Goal: Check status: Check status

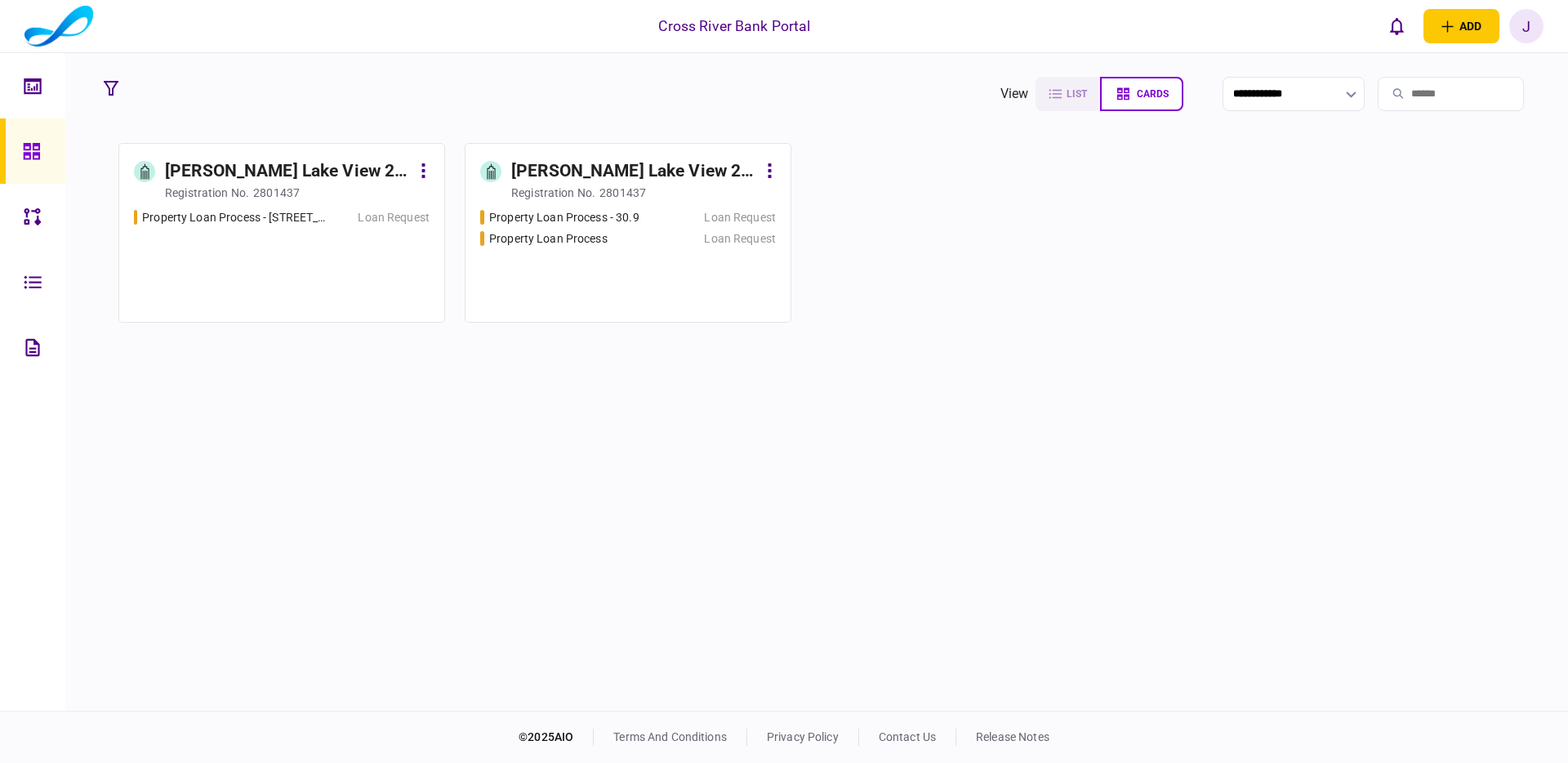
click at [606, 169] on div "[PERSON_NAME] Lake View 2 LLC" at bounding box center [634, 171] width 245 height 26
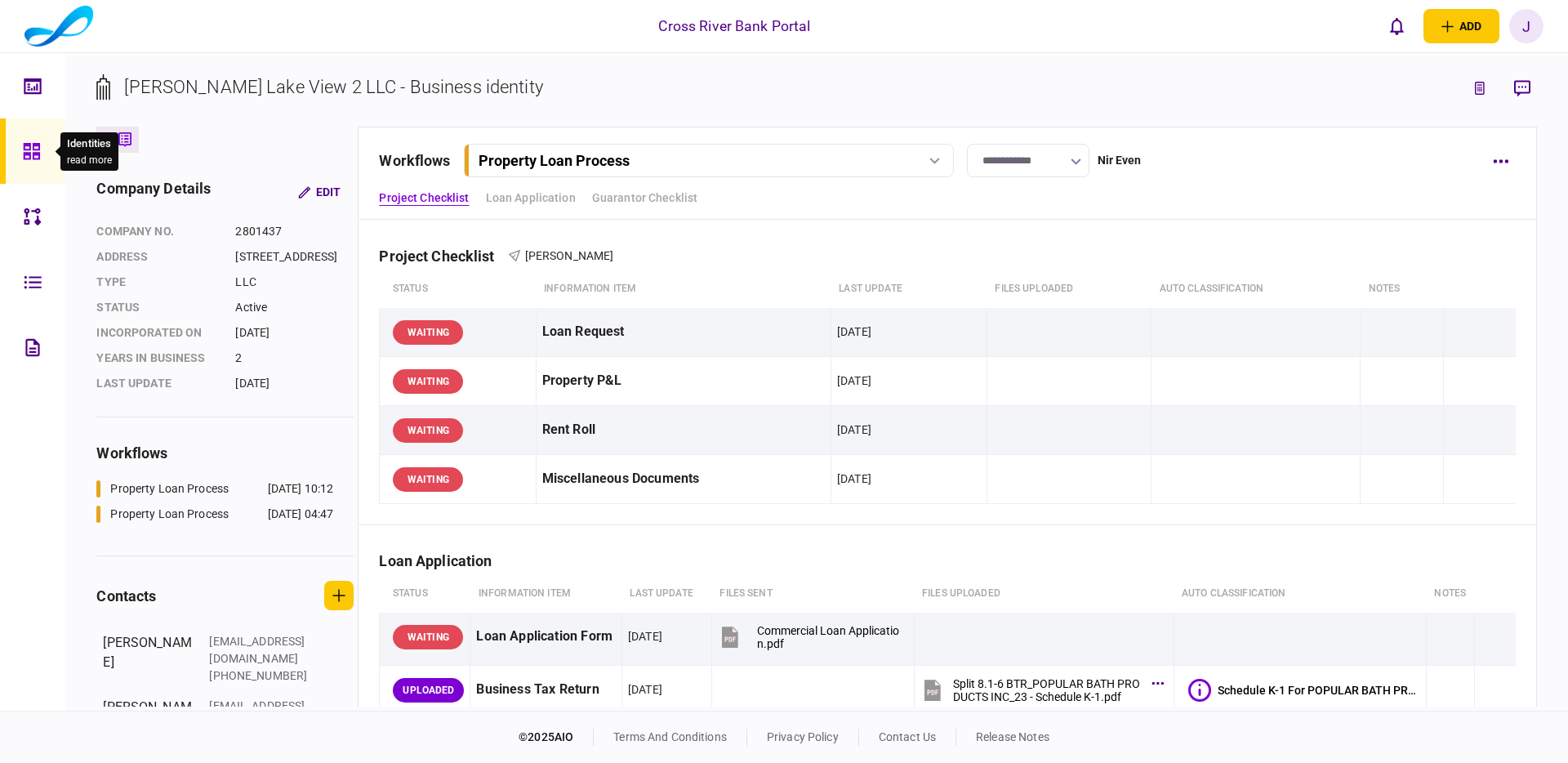
click at [23, 145] on icon at bounding box center [32, 150] width 18 height 18
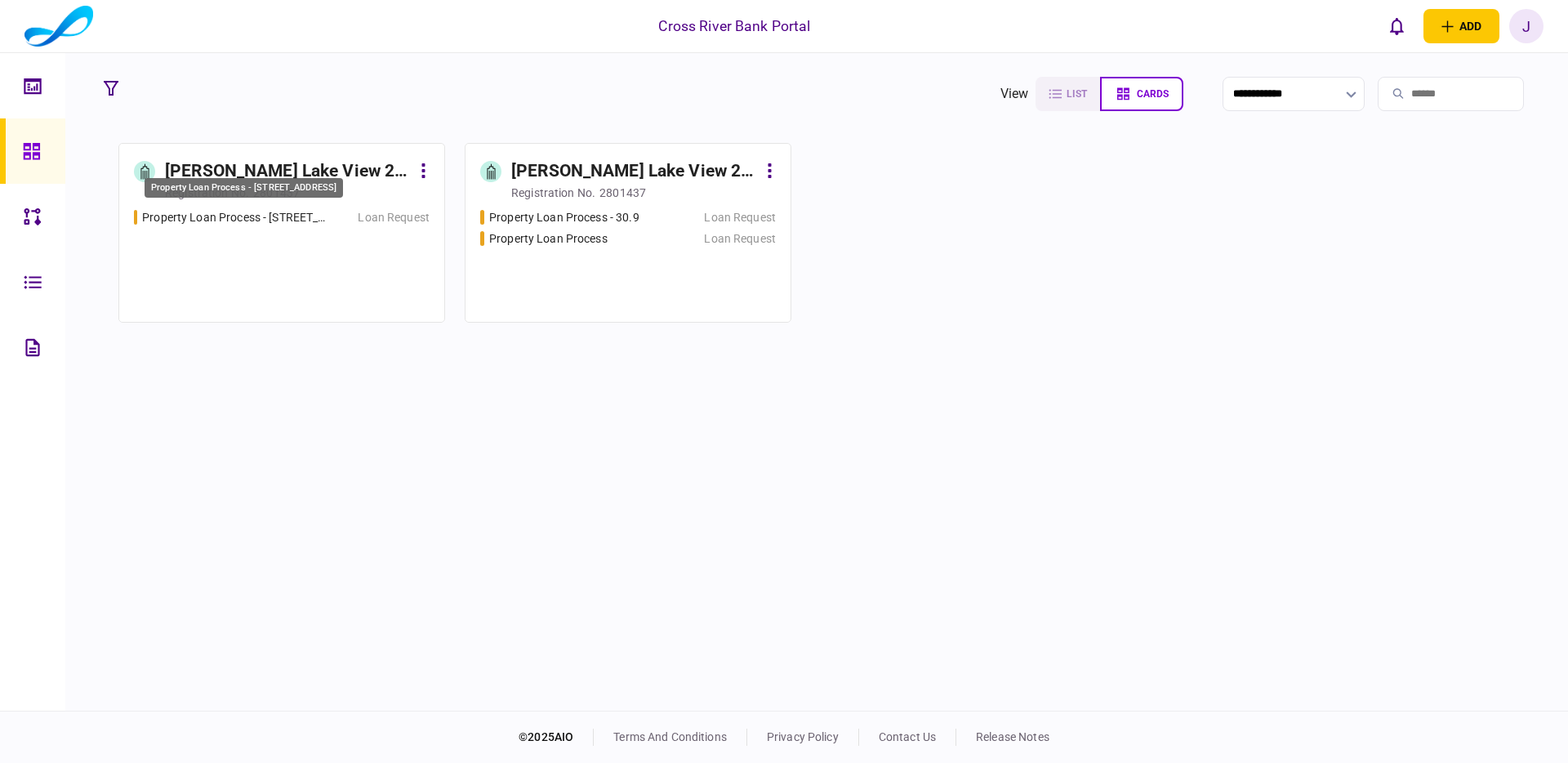
click at [240, 213] on div "Property Loan Process - [STREET_ADDRESS]" at bounding box center [237, 218] width 190 height 17
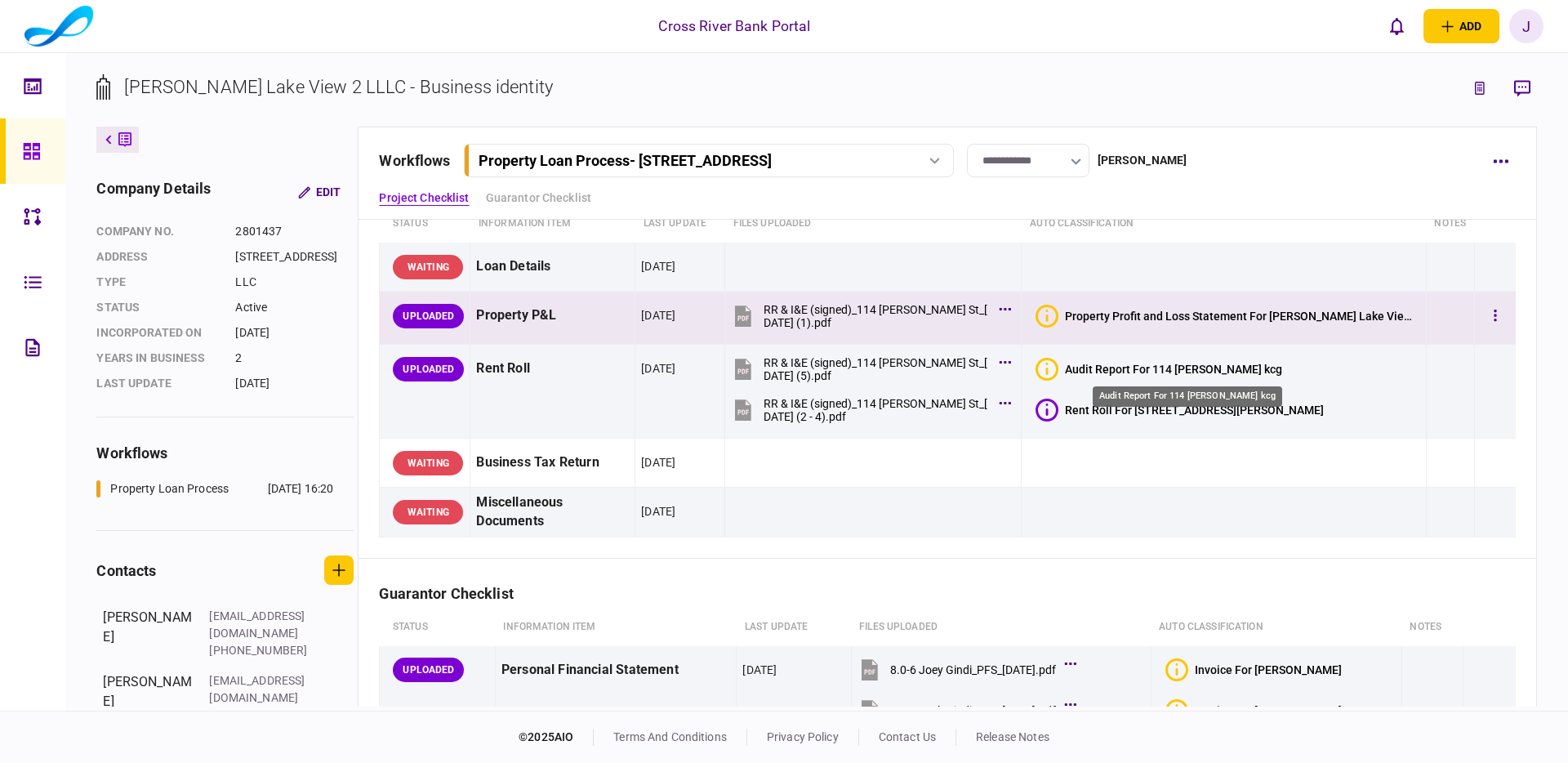
scroll to position [66, 0]
